Goal: Task Accomplishment & Management: Manage account settings

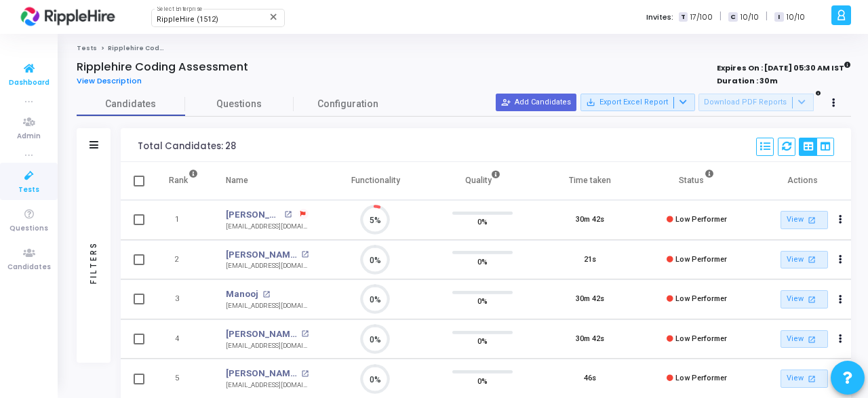
click at [26, 77] on span "Dashboard" at bounding box center [29, 83] width 41 height 12
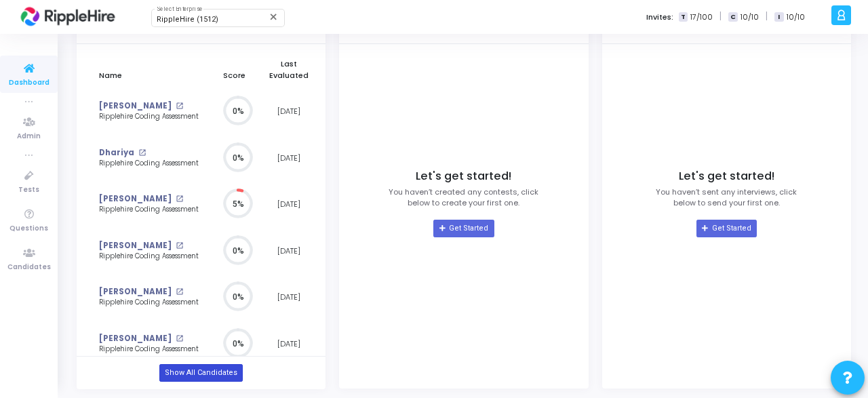
click at [212, 369] on link "Show All Candidates" at bounding box center [200, 373] width 83 height 18
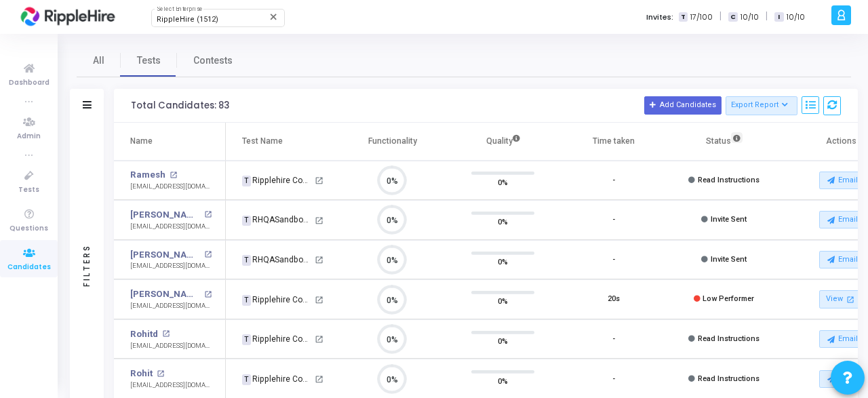
click at [733, 136] on icon at bounding box center [736, 137] width 7 height 7
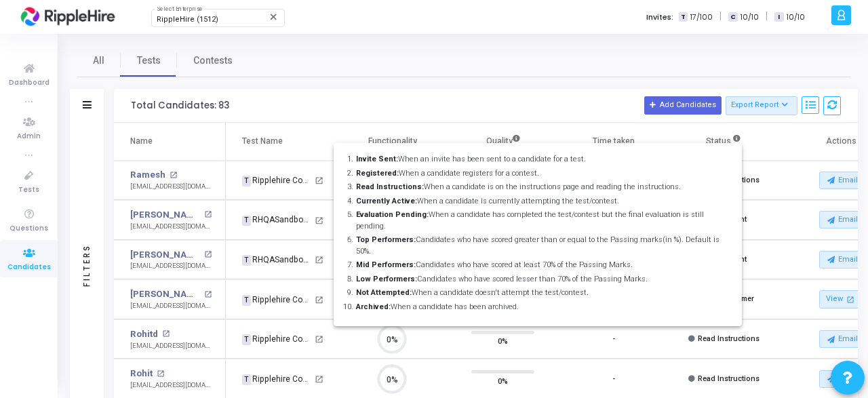
drag, startPoint x: 532, startPoint y: 287, endPoint x: 365, endPoint y: 160, distance: 209.4
click at [365, 160] on ol "Invite Sent: When an invite has been sent to a candidate for a test. Registered…" at bounding box center [537, 233] width 386 height 159
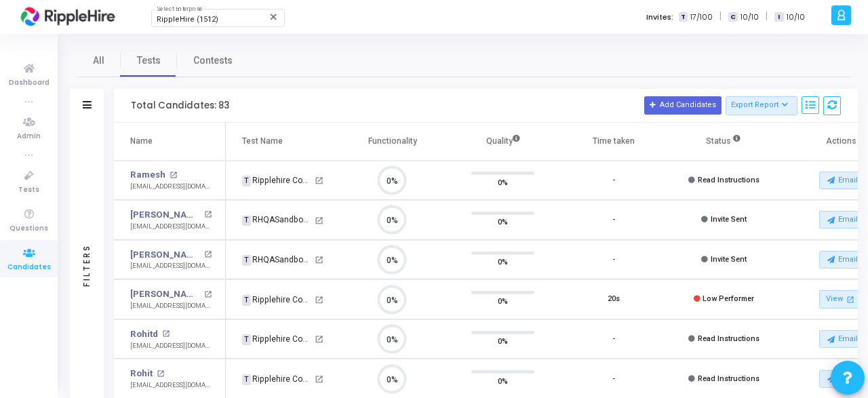
click at [735, 137] on icon at bounding box center [736, 137] width 7 height 7
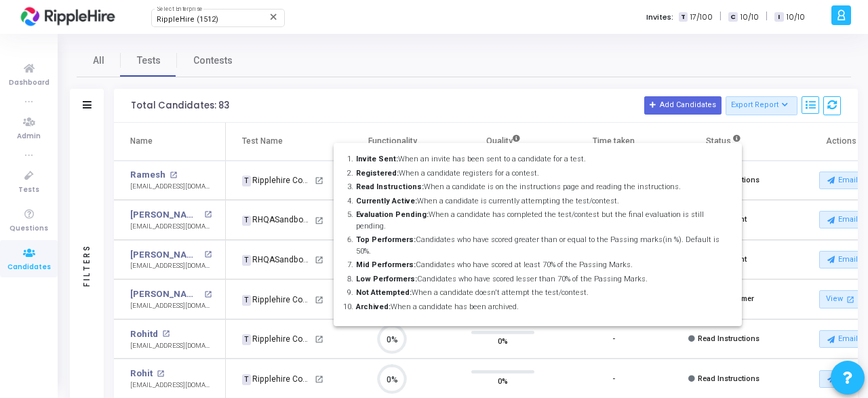
drag, startPoint x: 370, startPoint y: 157, endPoint x: 529, endPoint y: 285, distance: 203.9
click at [529, 285] on ol "Invite Sent: When an invite has been sent to a candidate for a test. Registered…" at bounding box center [537, 233] width 386 height 159
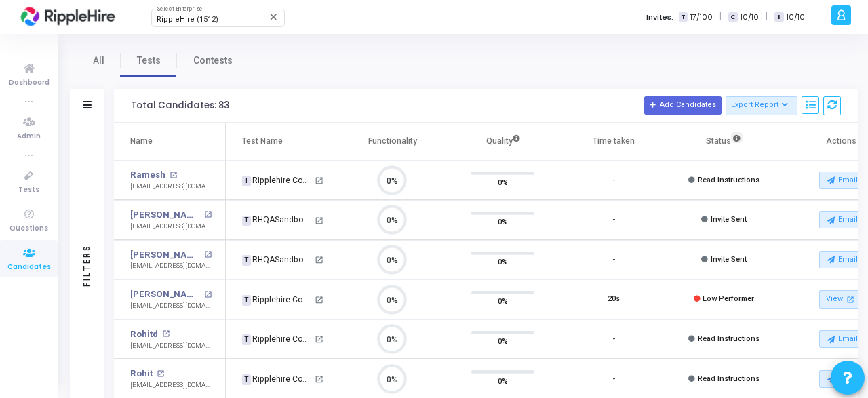
click at [734, 139] on icon at bounding box center [736, 137] width 7 height 7
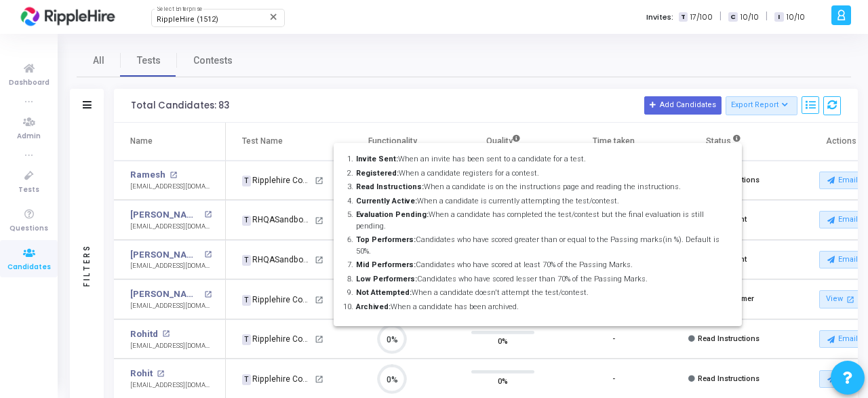
copy ol "vite Sent: When an invite has been sent to a candidate for a test. Registered: …"
drag, startPoint x: 534, startPoint y: 283, endPoint x: 369, endPoint y: 163, distance: 203.4
click at [369, 163] on ol "Invite Sent: When an invite has been sent to a candidate for a test. Registered…" at bounding box center [537, 233] width 386 height 159
copy ol "Invite Sent: When an invite has been sent to a candidate for a test. Registered…"
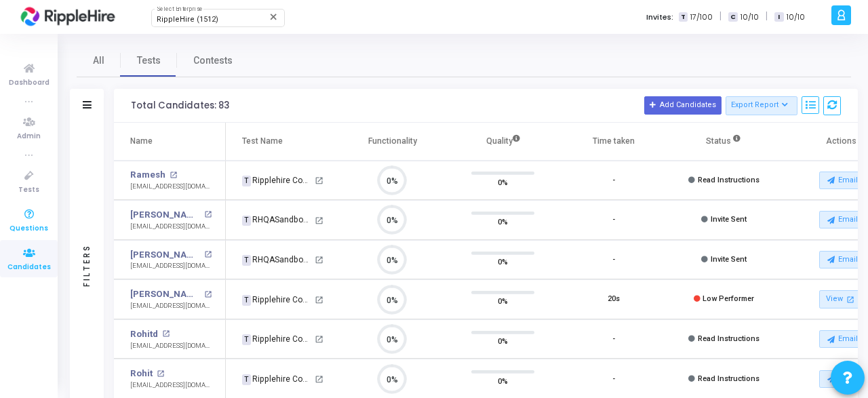
click at [29, 215] on icon at bounding box center [29, 214] width 28 height 17
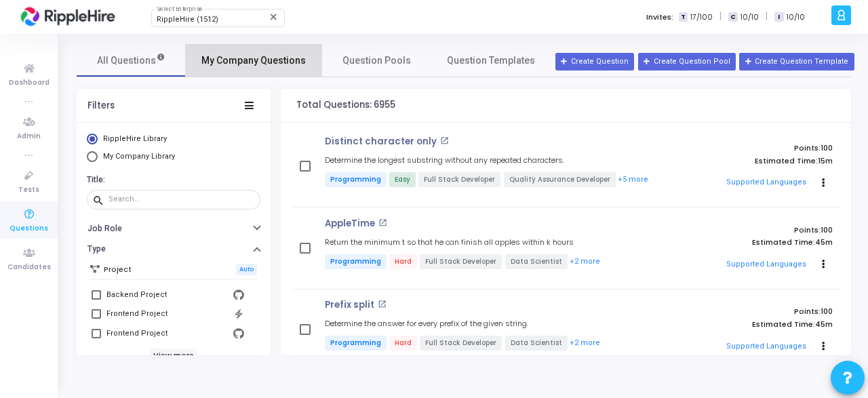
click at [265, 60] on span "My Company Questions" at bounding box center [253, 61] width 104 height 14
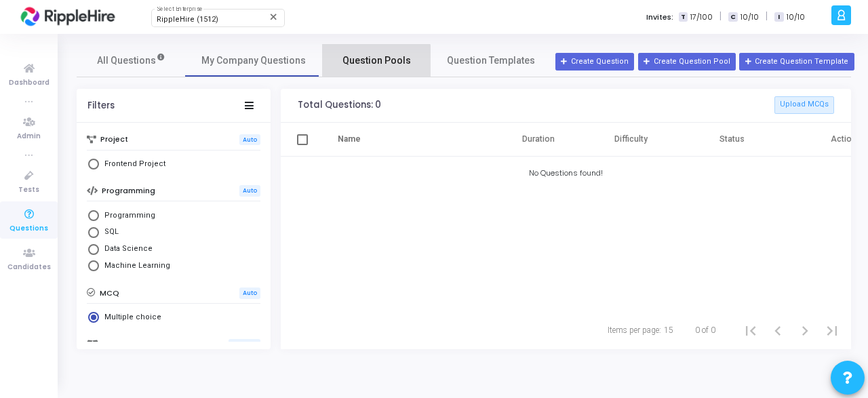
click at [365, 64] on span "Question Pools" at bounding box center [376, 61] width 68 height 14
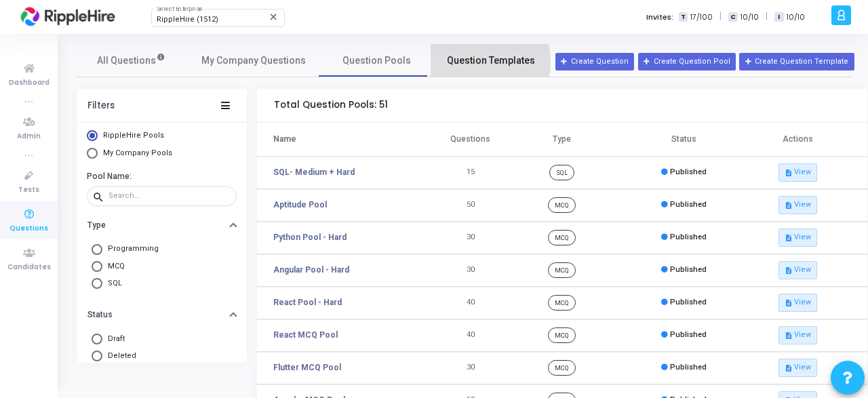
click at [463, 63] on span "Question Templates" at bounding box center [491, 61] width 88 height 14
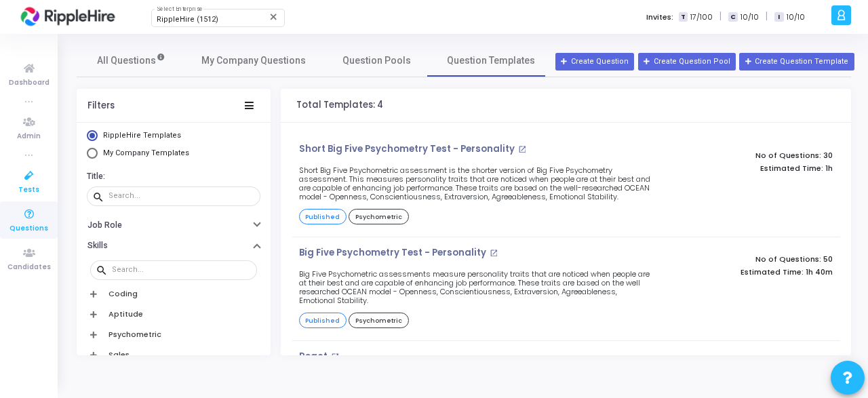
click at [35, 185] on span "Tests" at bounding box center [28, 190] width 21 height 12
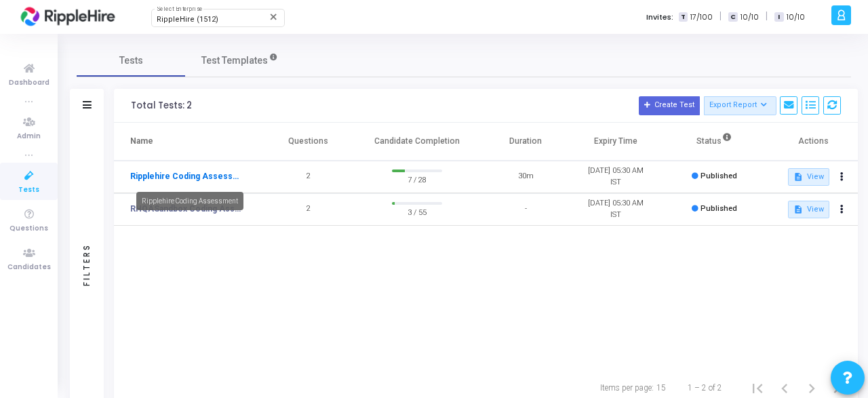
click at [200, 176] on link "Ripplehire Coding Assessment" at bounding box center [187, 176] width 114 height 12
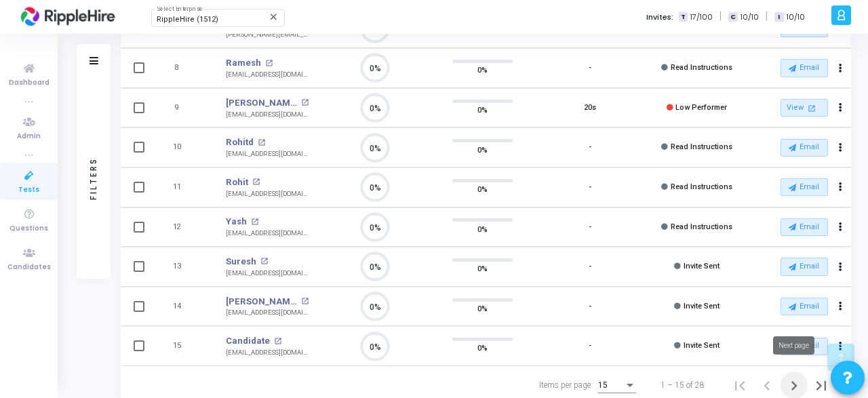
click at [787, 383] on icon "Next page" at bounding box center [793, 385] width 19 height 19
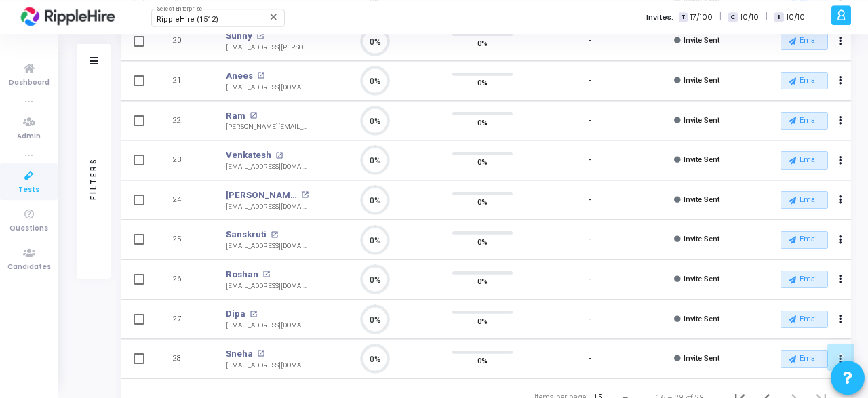
drag, startPoint x: 306, startPoint y: 243, endPoint x: 225, endPoint y: 243, distance: 80.7
click at [225, 243] on td "Sanskruti open_in_new [EMAIL_ADDRESS][DOMAIN_NAME]" at bounding box center [267, 240] width 110 height 40
copy div "[EMAIL_ADDRESS][DOMAIN_NAME]"
